Goal: Find specific page/section: Find specific page/section

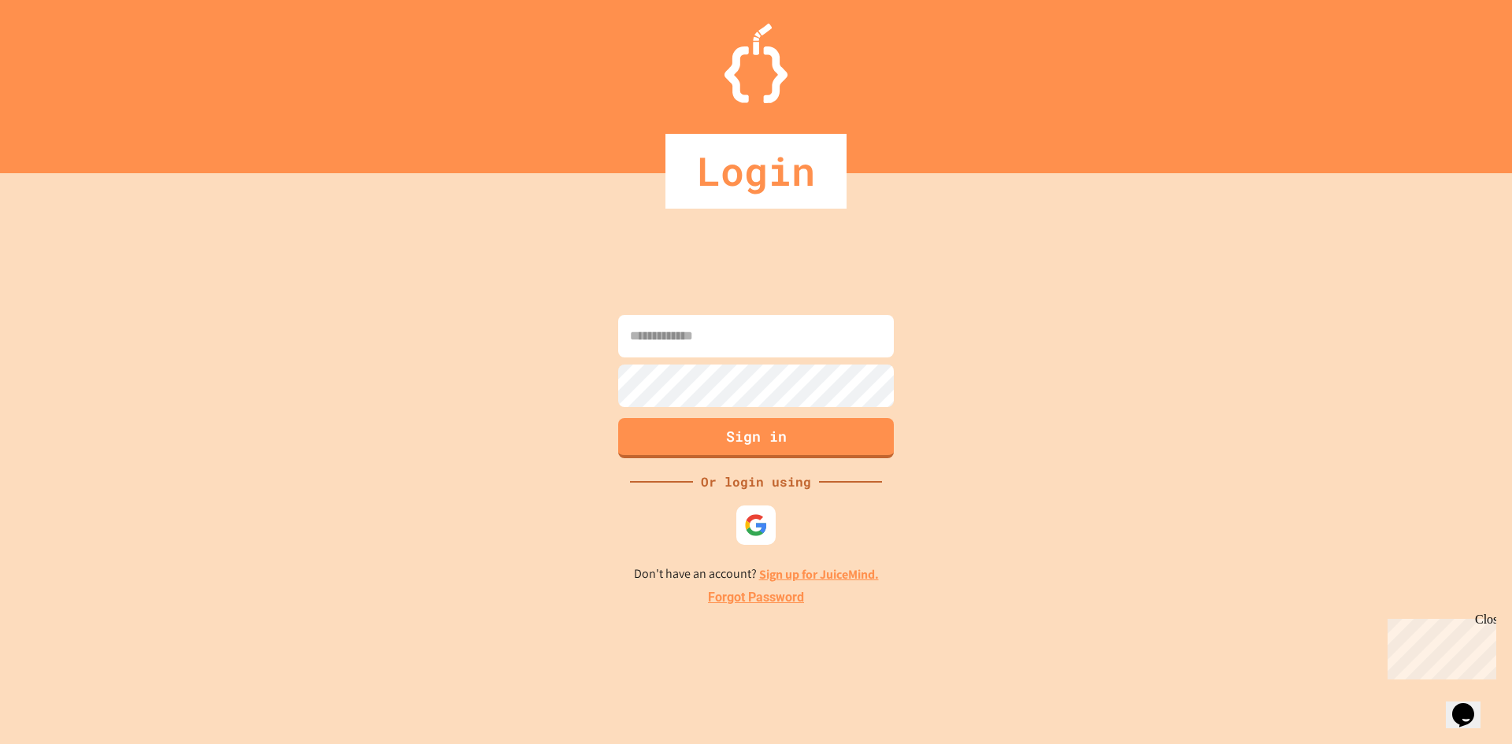
click at [749, 340] on input at bounding box center [756, 336] width 276 height 43
drag, startPoint x: 752, startPoint y: 344, endPoint x: 758, endPoint y: 332, distance: 14.1
click at [750, 335] on input at bounding box center [756, 336] width 276 height 43
type input "**********"
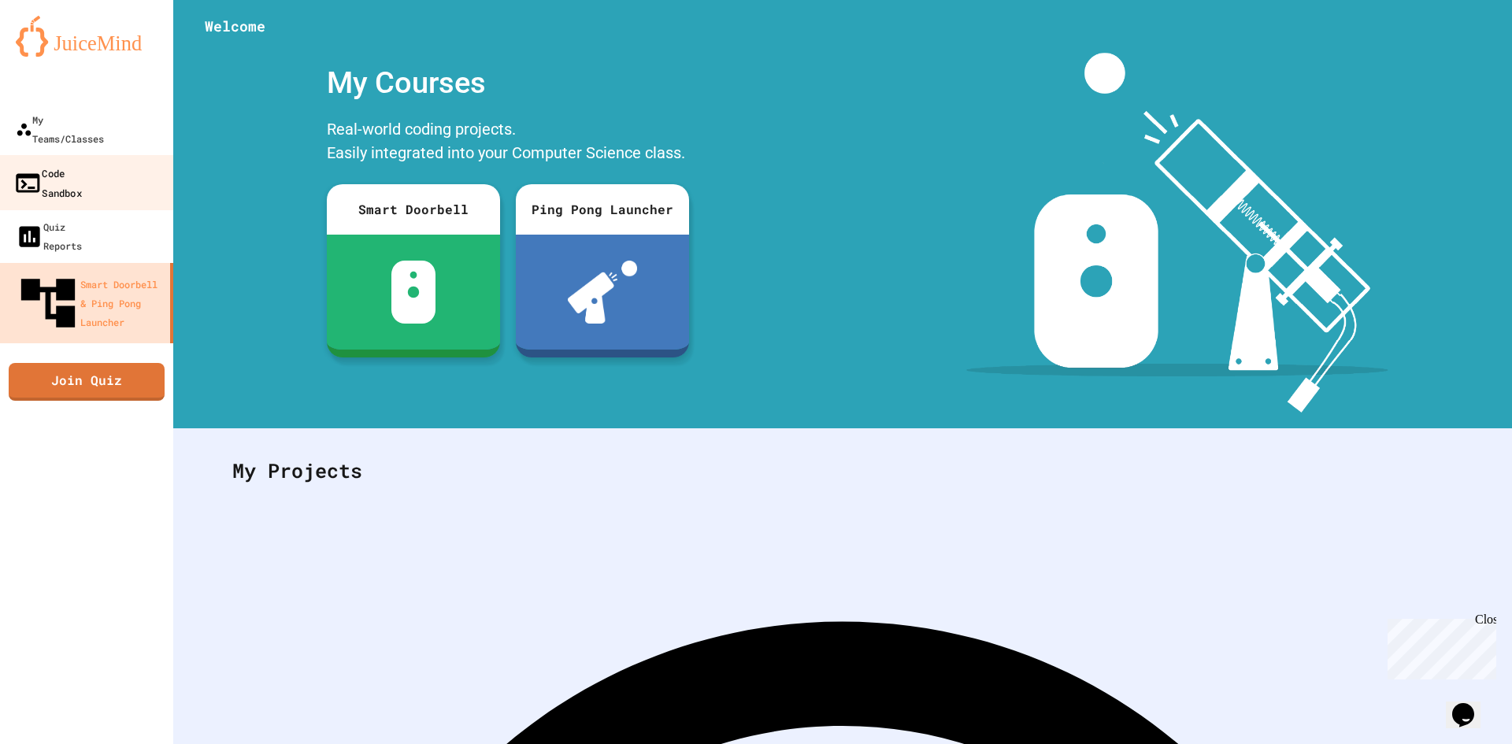
click at [81, 165] on link "Code Sandbox" at bounding box center [87, 182] width 179 height 55
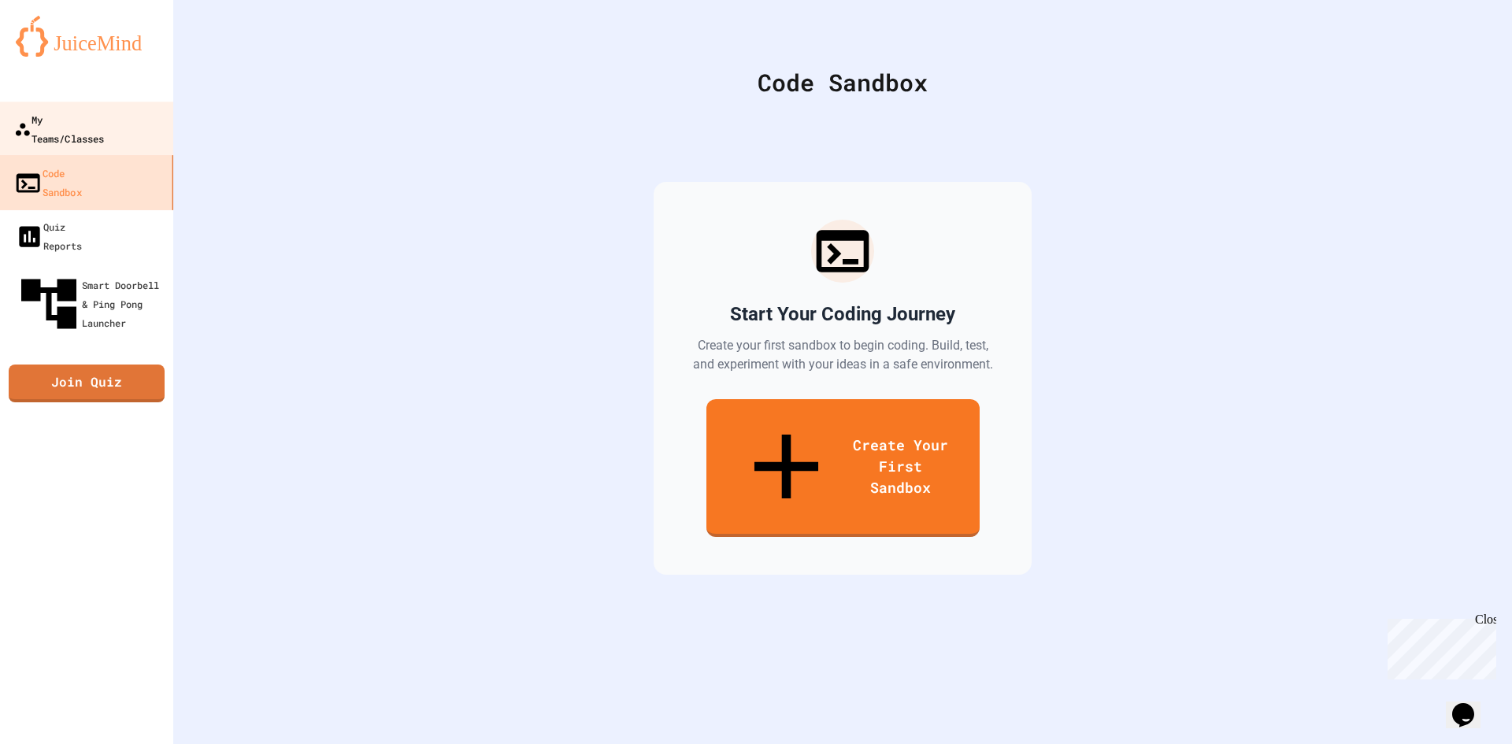
click at [91, 102] on link "My Teams/Classes" at bounding box center [86, 129] width 177 height 54
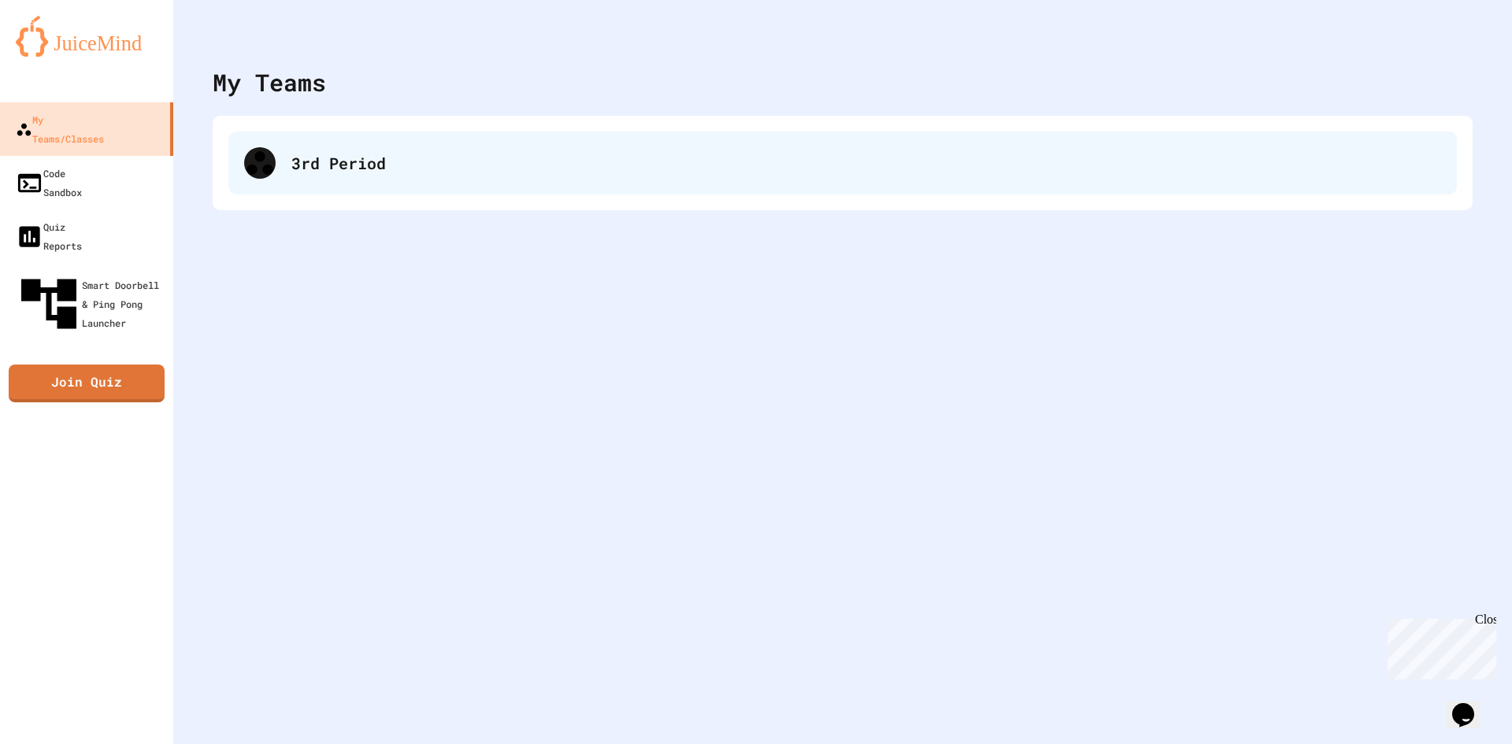
click at [308, 176] on div "3rd Period" at bounding box center [842, 163] width 1228 height 63
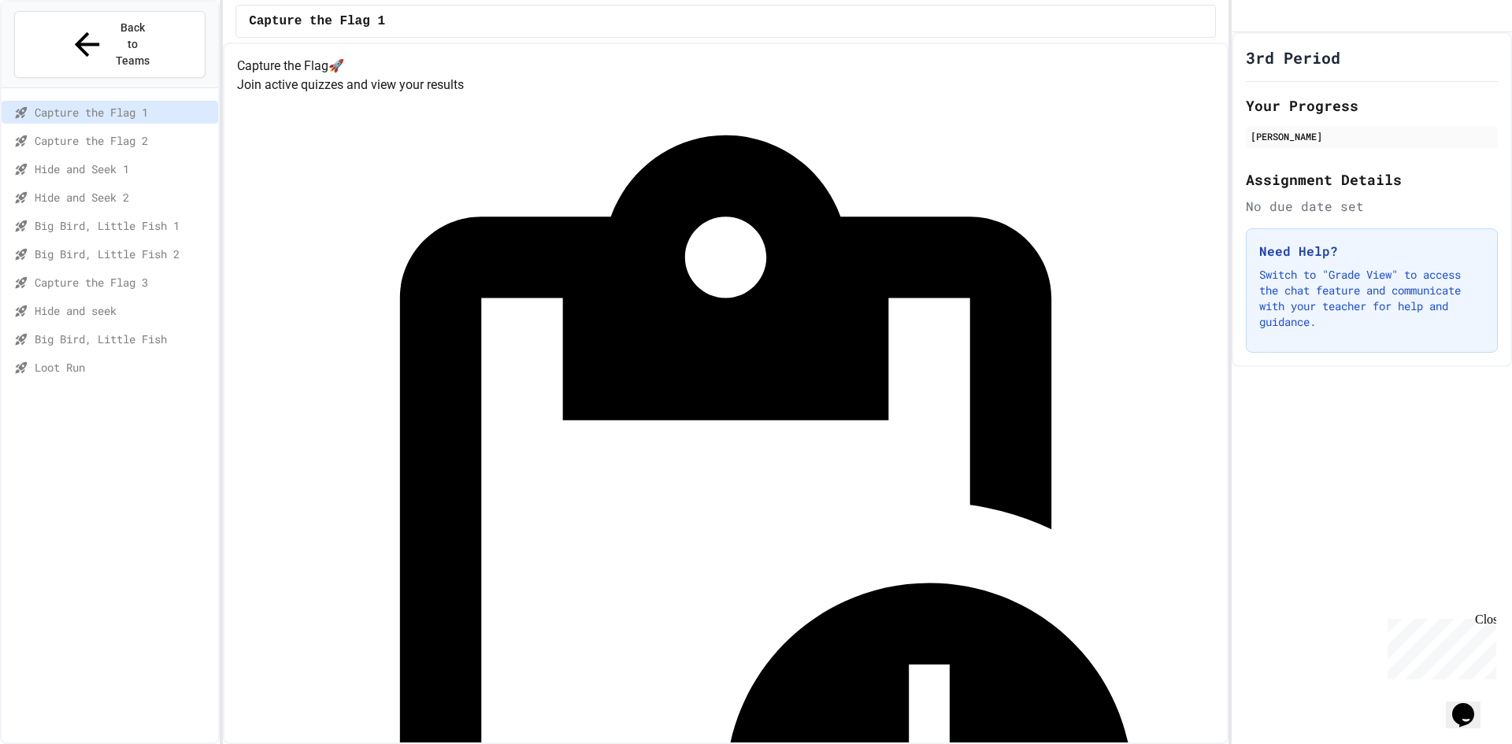
click at [117, 359] on span "Loot Run" at bounding box center [123, 367] width 177 height 17
